Goal: Information Seeking & Learning: Learn about a topic

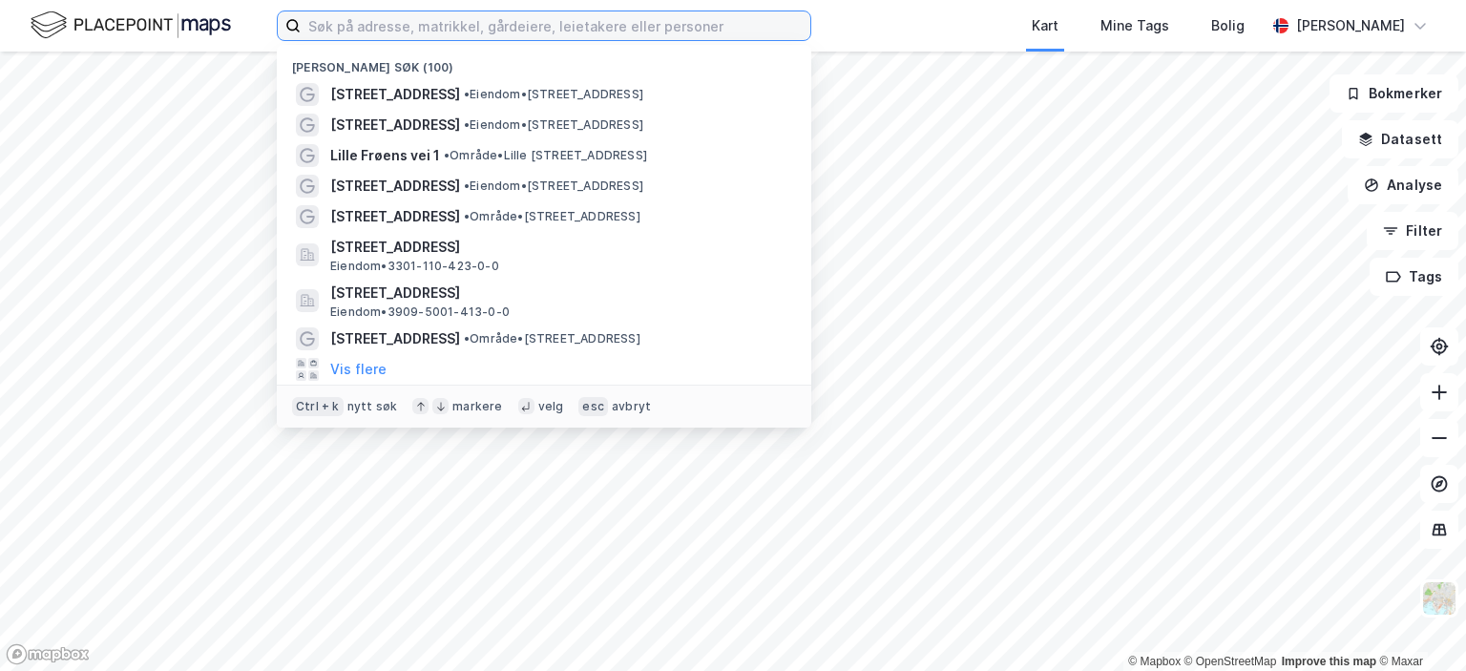
click at [441, 30] on input at bounding box center [556, 25] width 510 height 29
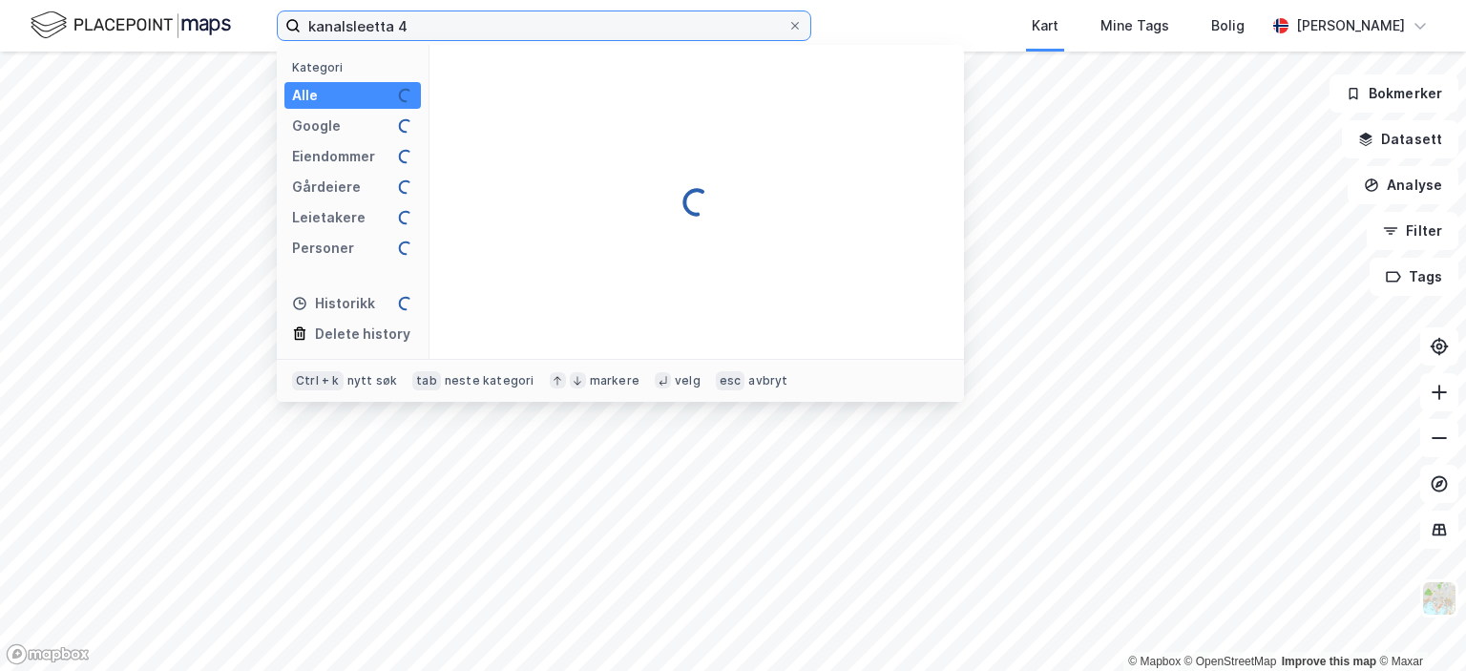
type input "kanalsleetta 4"
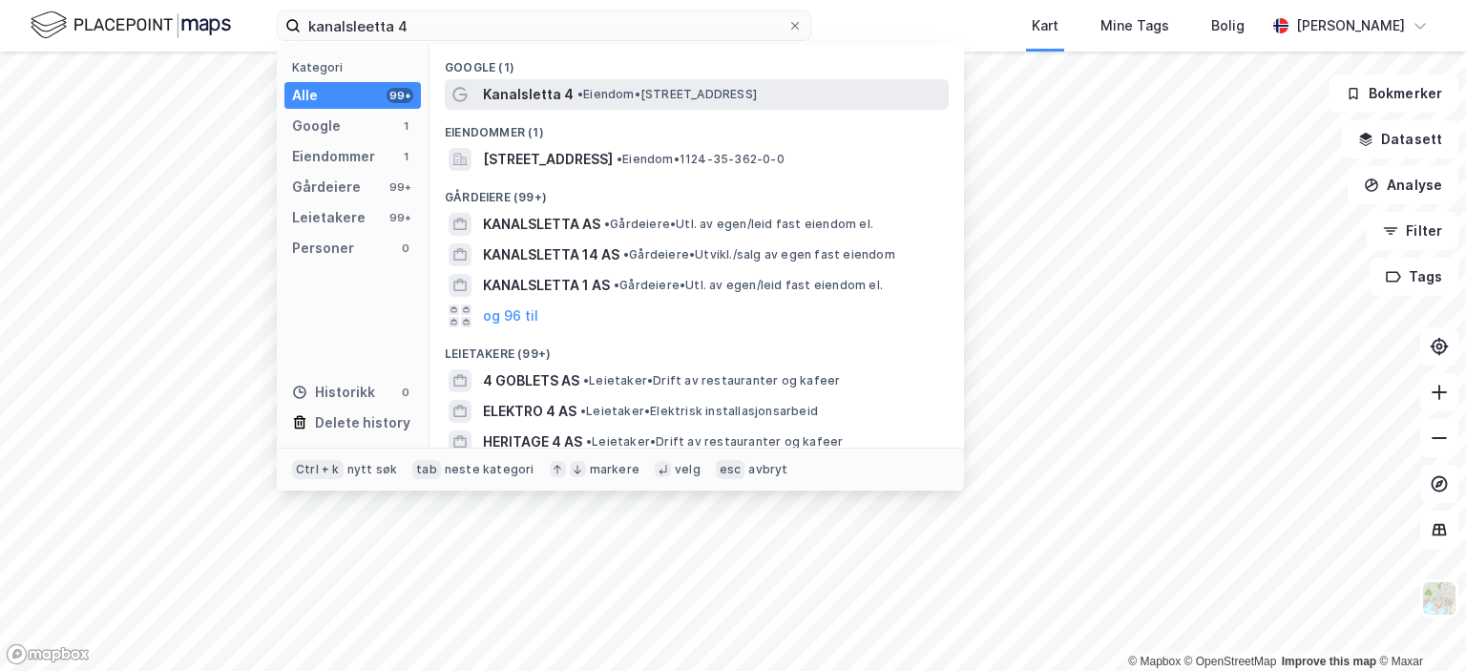
click at [549, 91] on span "Kanalsletta 4" at bounding box center [528, 94] width 91 height 23
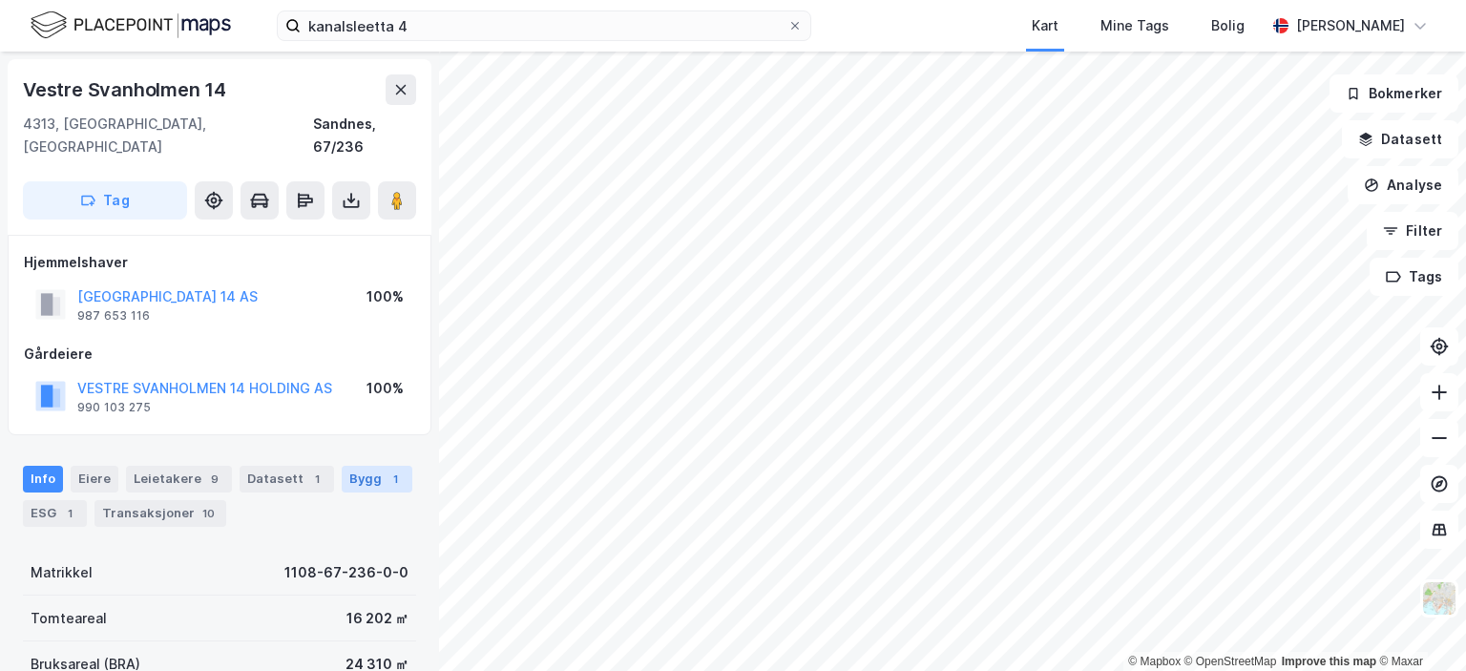
click at [351, 466] on div "Bygg 1" at bounding box center [377, 479] width 71 height 27
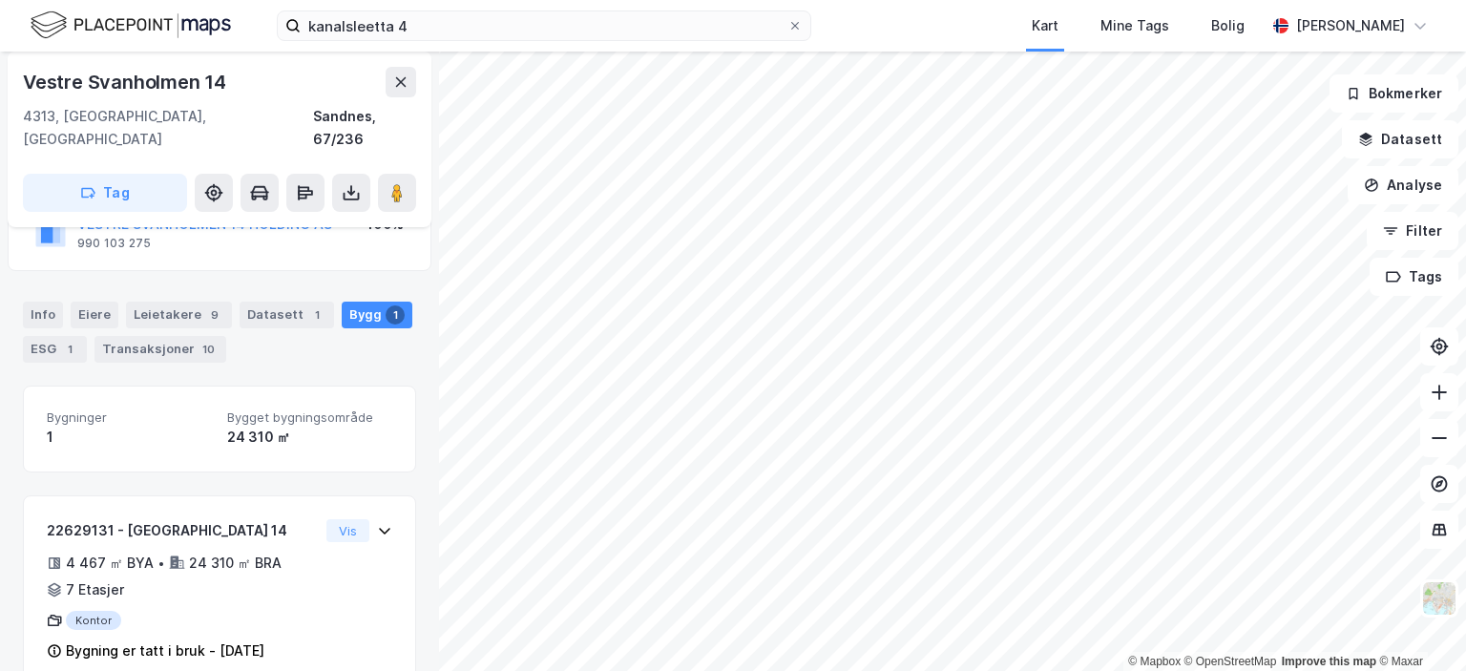
scroll to position [177, 0]
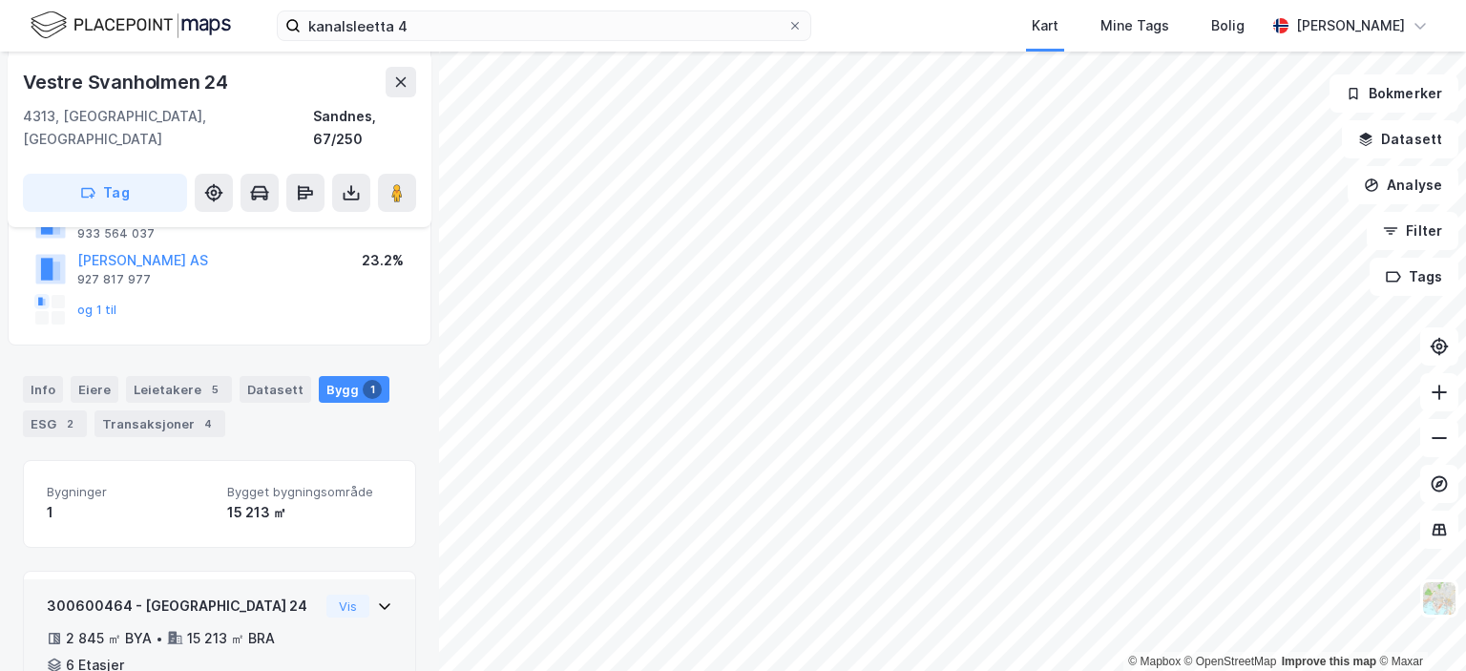
scroll to position [306, 0]
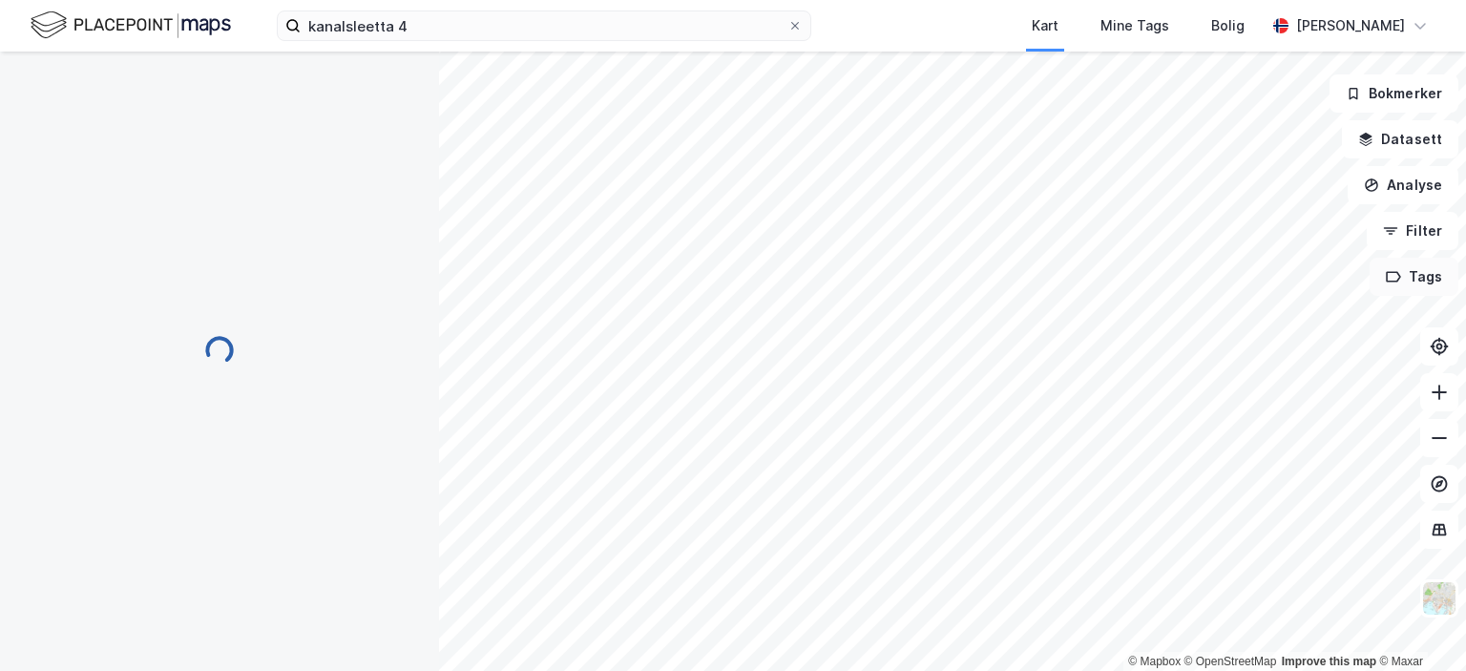
scroll to position [306, 0]
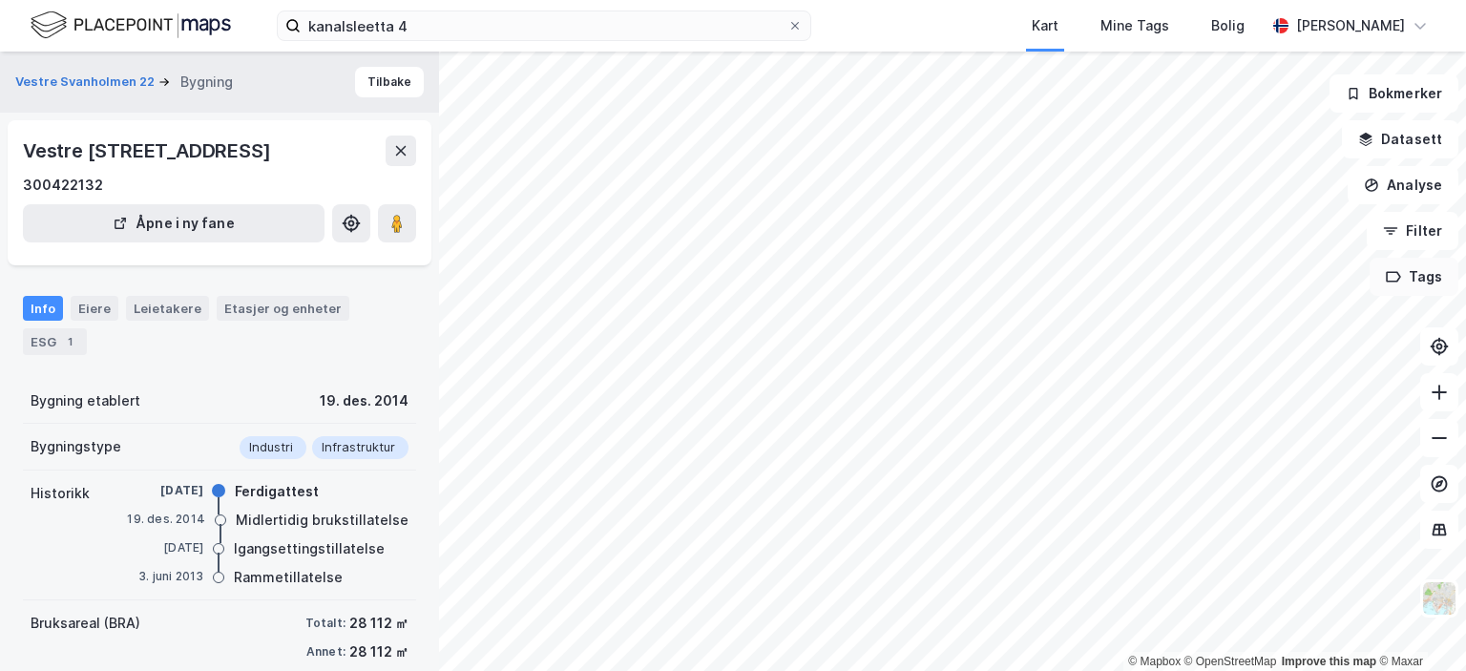
scroll to position [271, 0]
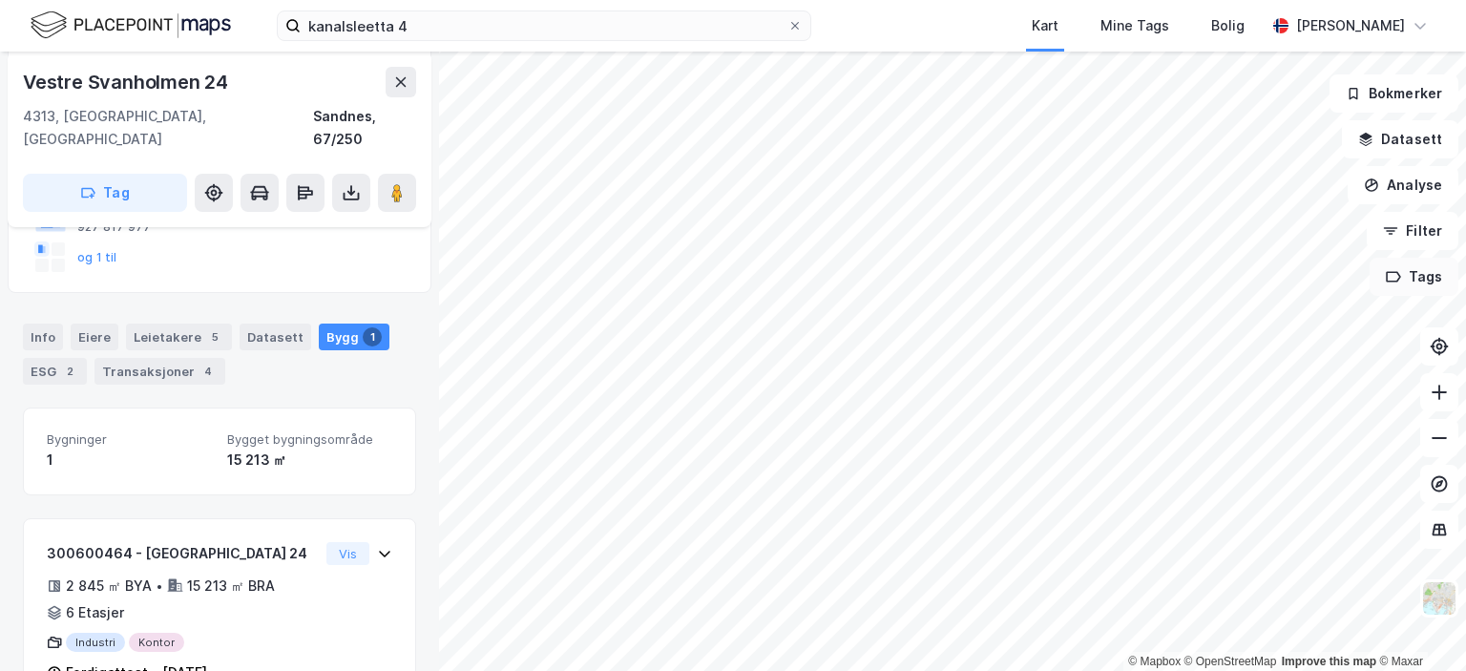
scroll to position [306, 0]
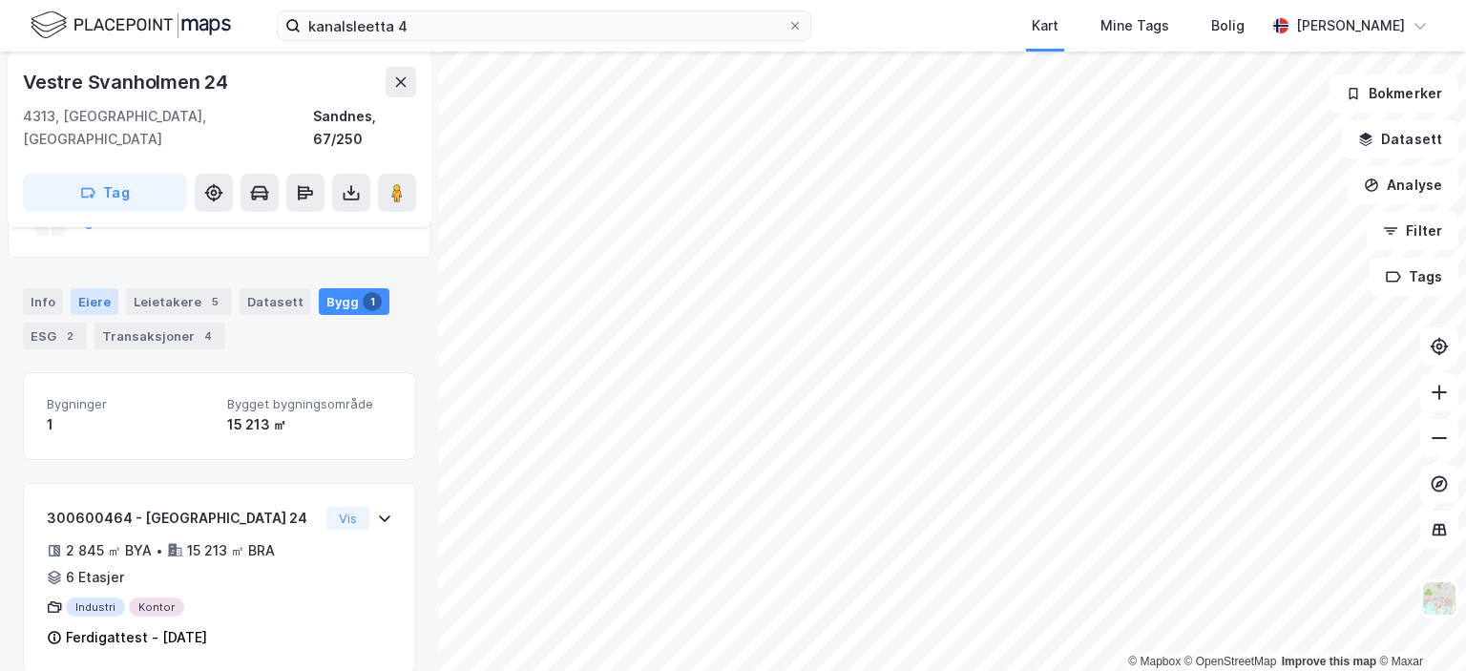
click at [96, 288] on div "Eiere" at bounding box center [95, 301] width 48 height 27
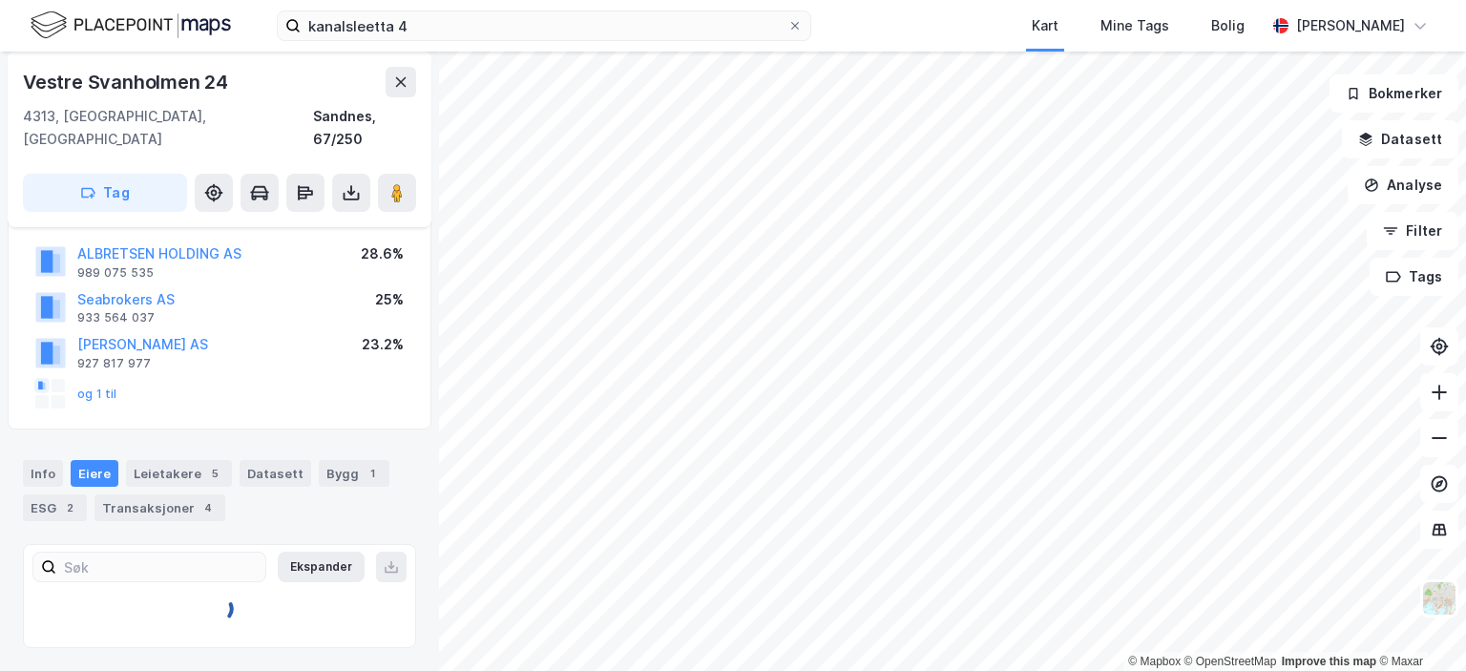
scroll to position [111, 0]
